Goal: Task Accomplishment & Management: Manage account settings

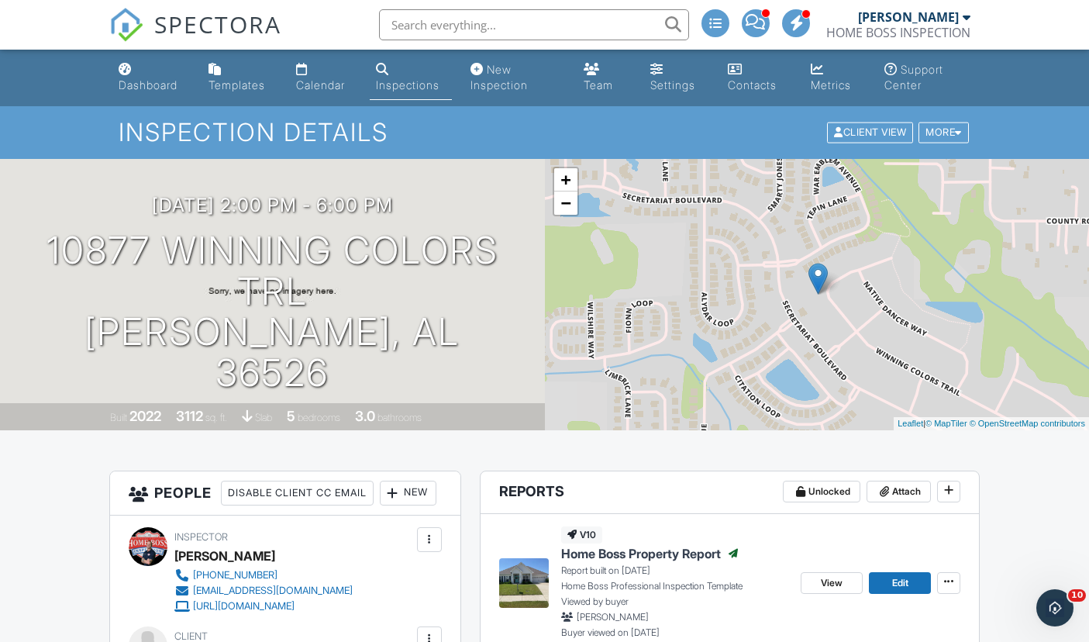
click at [143, 74] on link "Dashboard" at bounding box center [151, 78] width 78 height 44
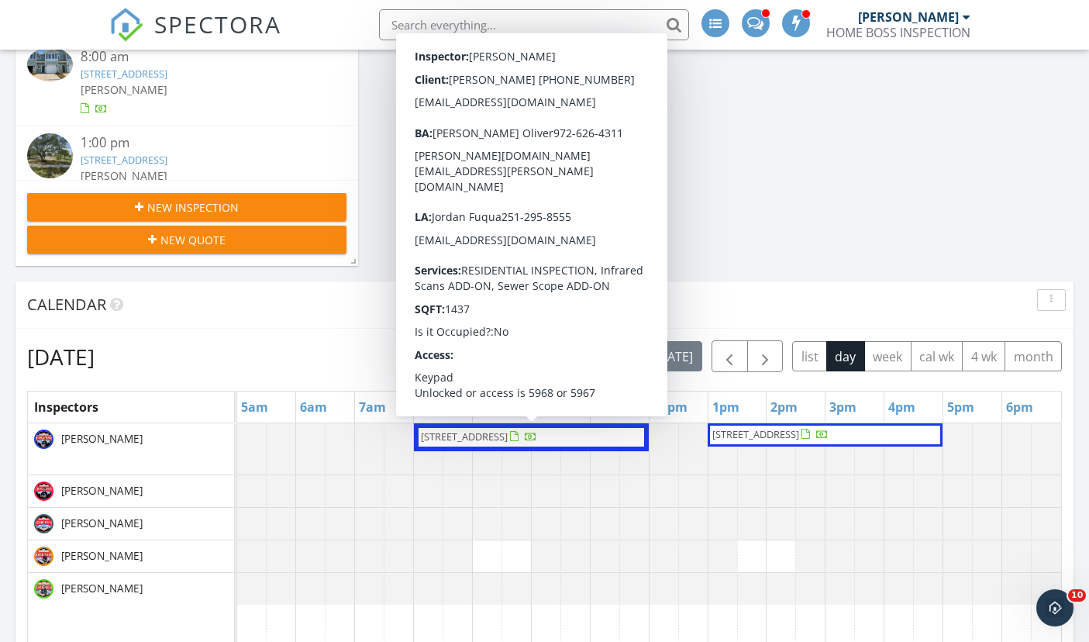
click at [453, 444] on span "32211 Emancipation Cir, Spanish Fort 36527" at bounding box center [478, 437] width 119 height 16
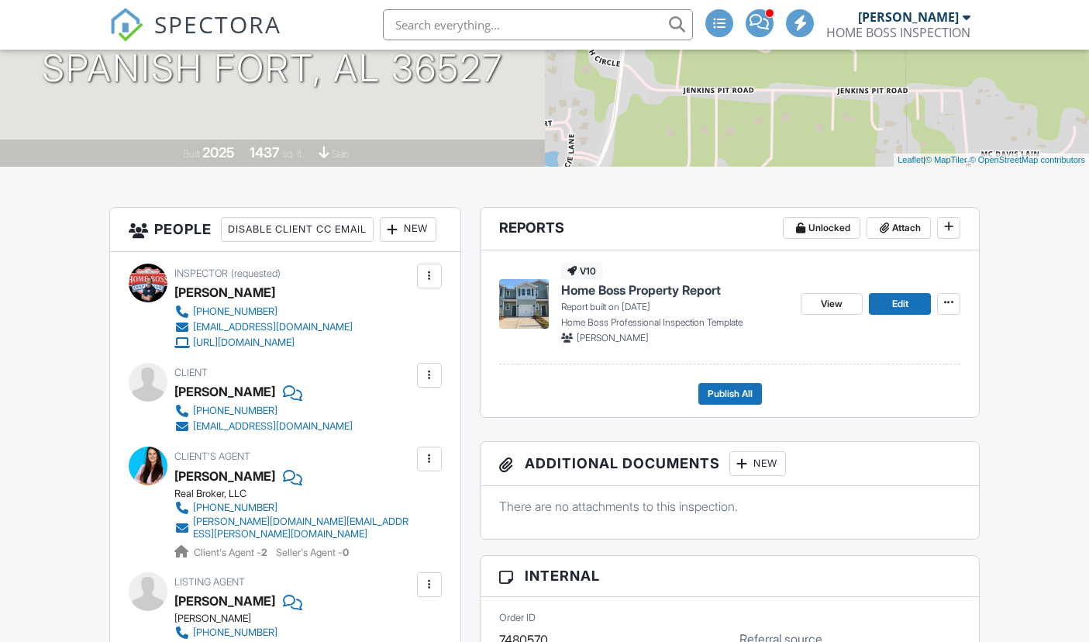
scroll to position [266, 0]
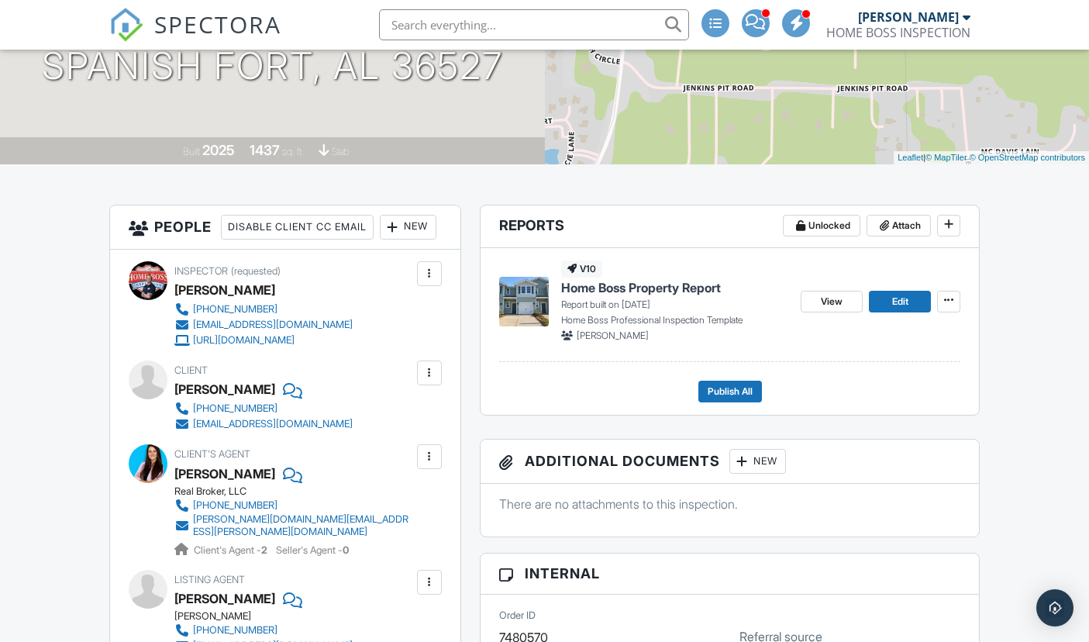
click at [717, 387] on span "Publish All" at bounding box center [730, 392] width 45 height 16
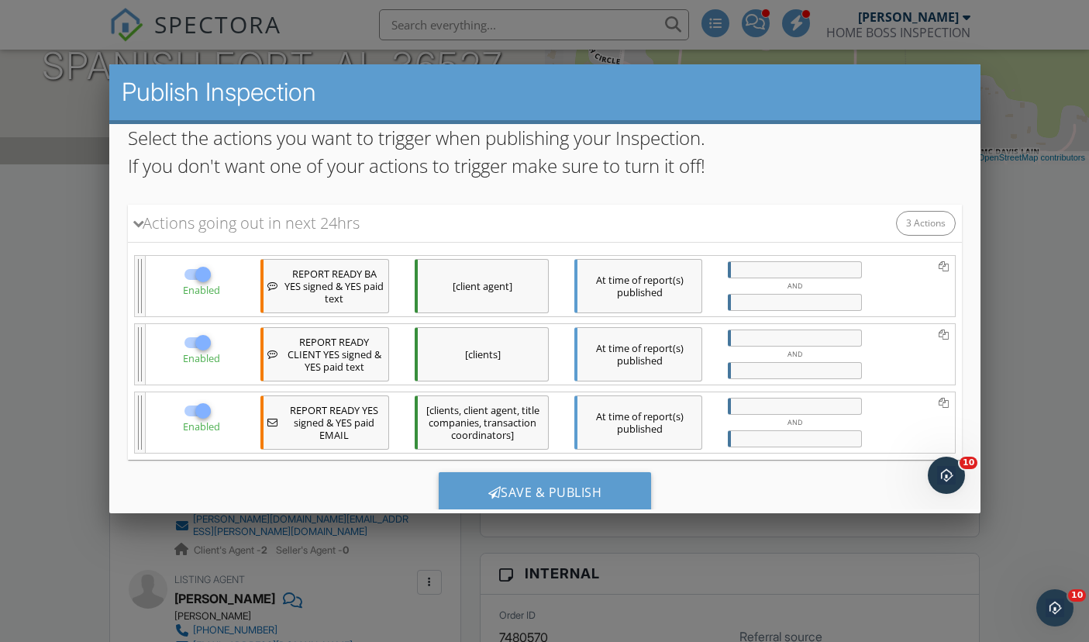
scroll to position [119, 0]
click at [485, 486] on div "Save & Publish" at bounding box center [544, 493] width 213 height 42
